Goal: Navigation & Orientation: Understand site structure

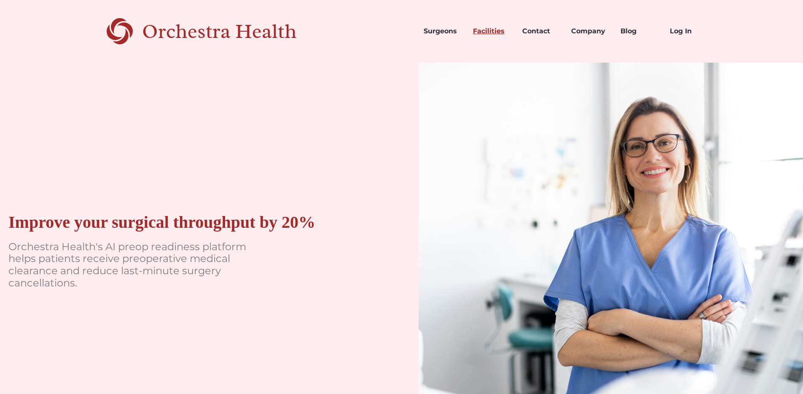
click at [492, 30] on link "Facilities" at bounding box center [490, 31] width 49 height 29
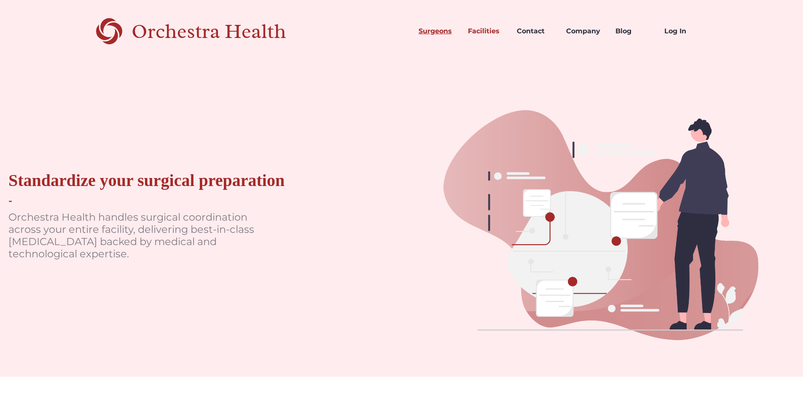
click at [430, 32] on link "Surgeons" at bounding box center [436, 31] width 49 height 29
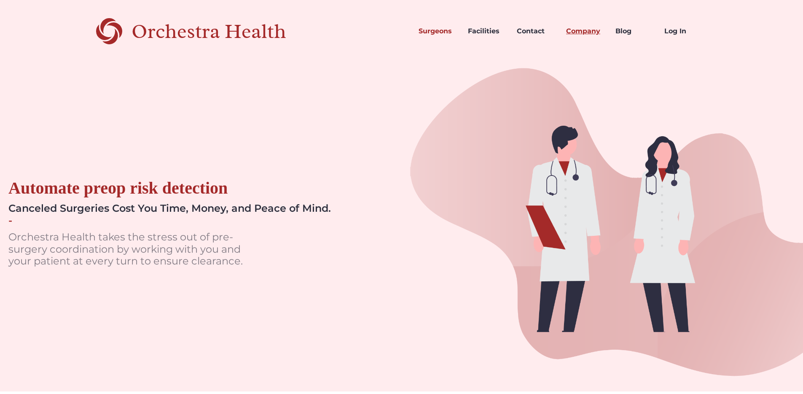
click at [589, 33] on link "Company" at bounding box center [584, 31] width 49 height 29
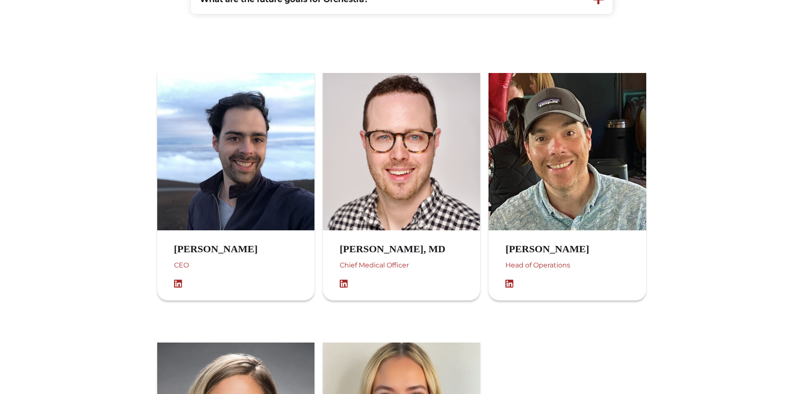
scroll to position [340, 0]
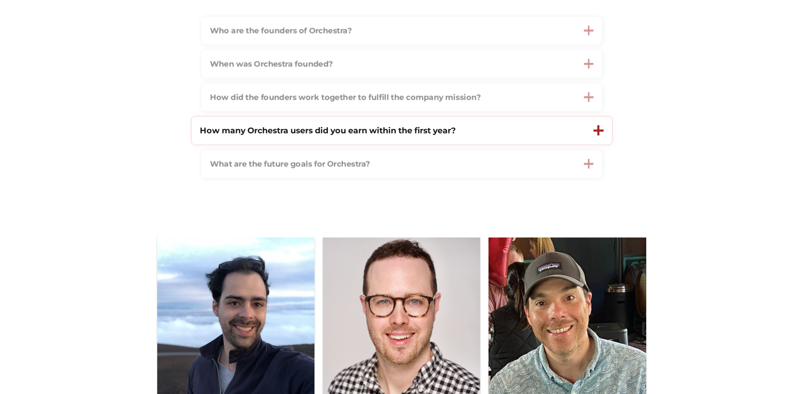
click at [434, 140] on div "How many Orchestra users did you earn within the first year?" at bounding box center [388, 130] width 394 height 28
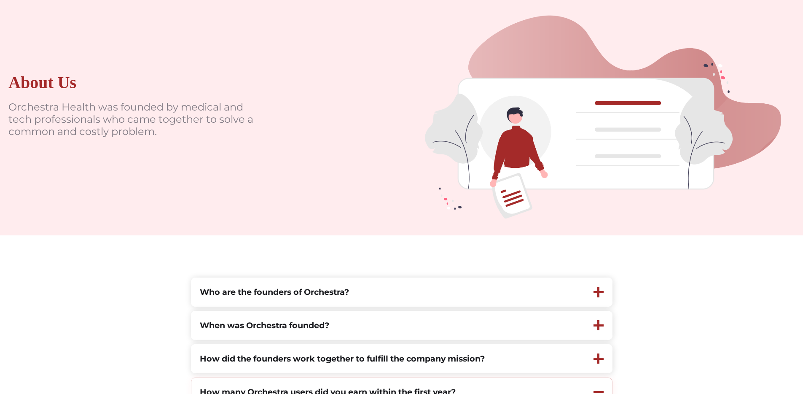
scroll to position [0, 0]
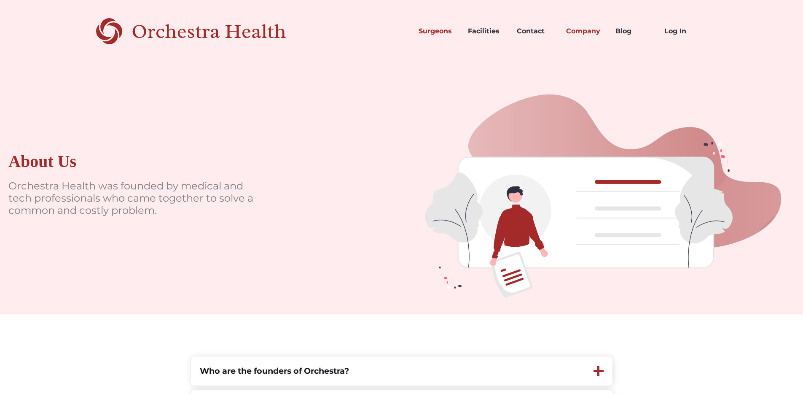
click at [439, 28] on link "Surgeons" at bounding box center [436, 31] width 49 height 29
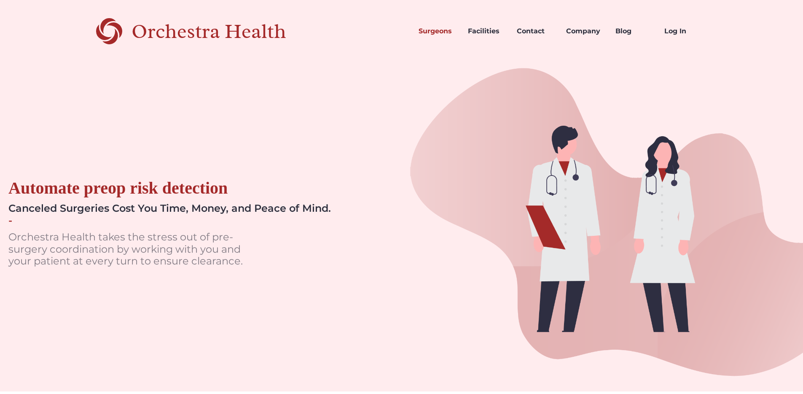
click at [169, 30] on div "Orchestra Health" at bounding box center [224, 31] width 184 height 17
